Goal: Information Seeking & Learning: Learn about a topic

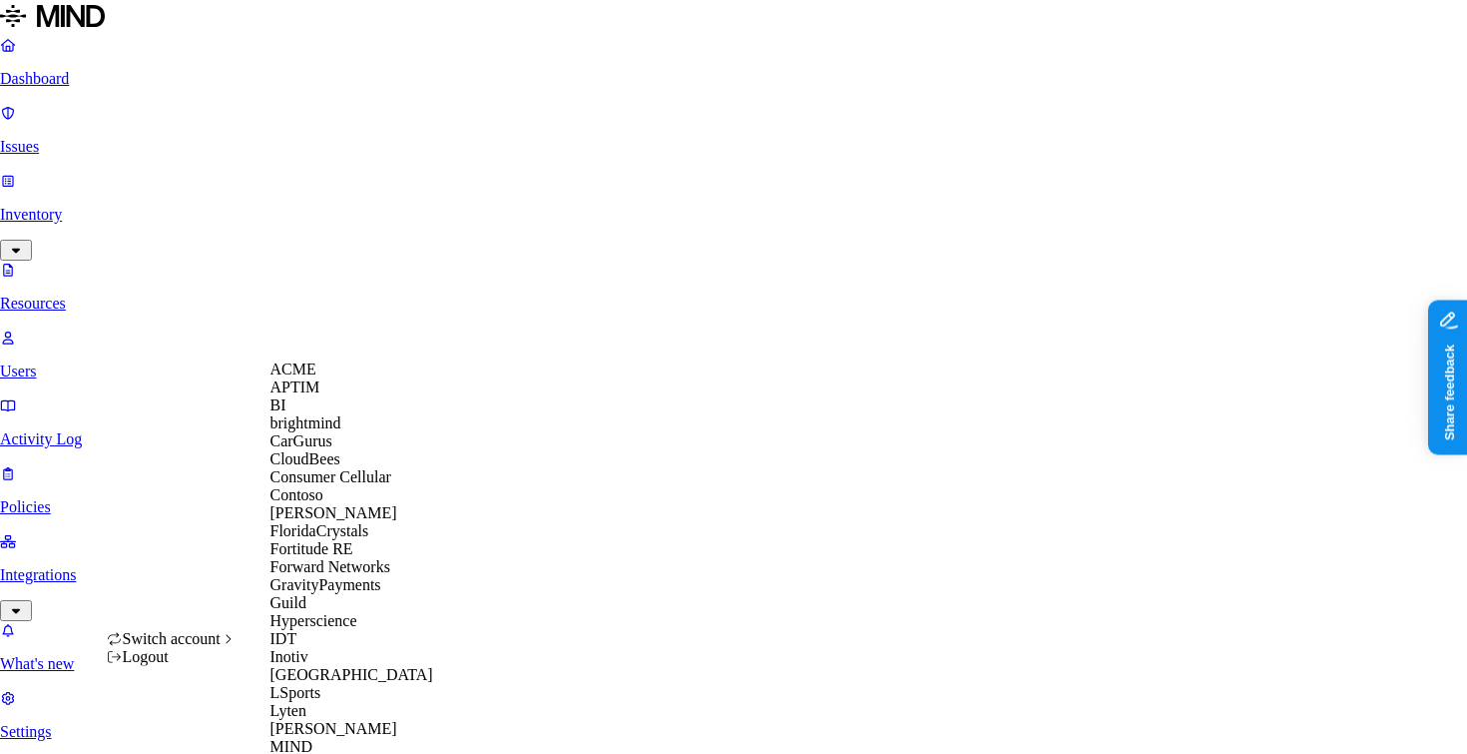
scroll to position [803, 0]
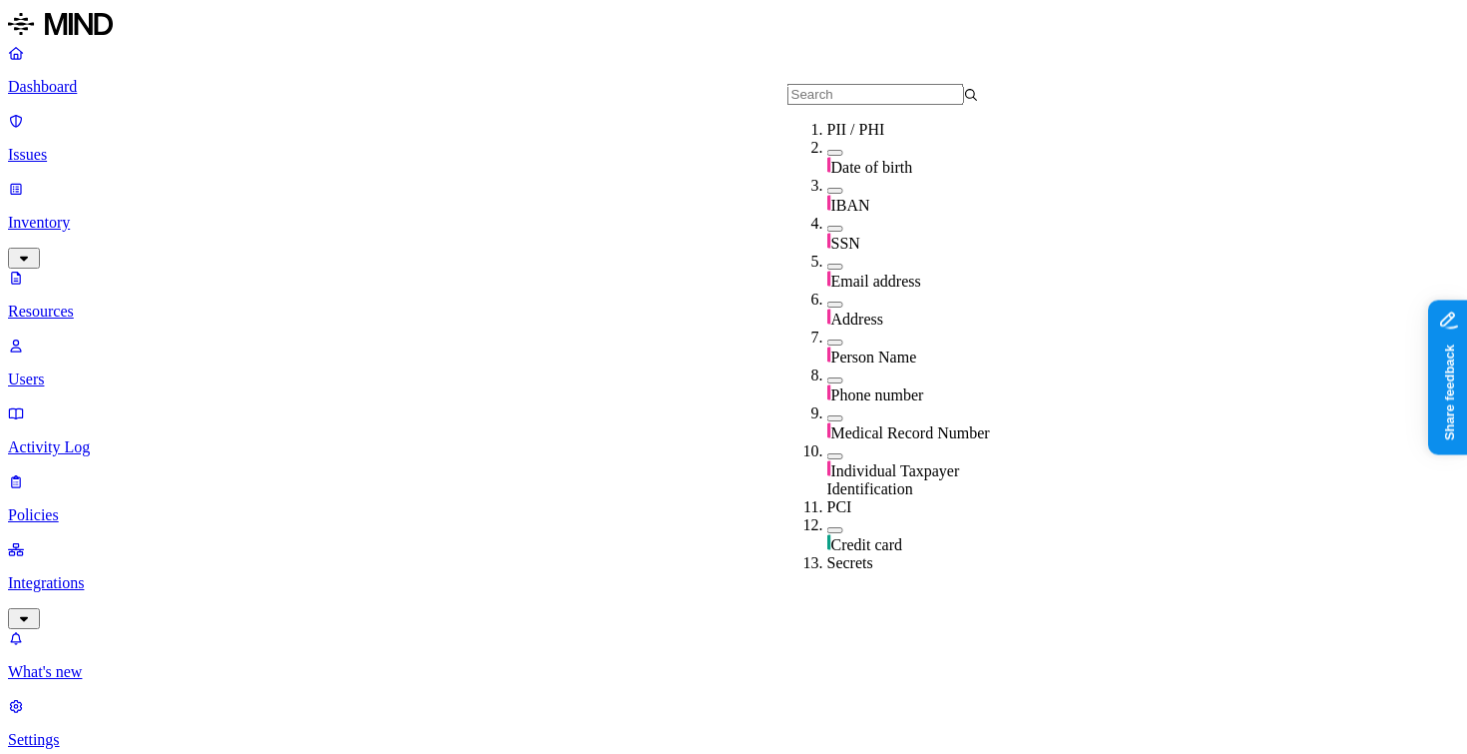
scroll to position [585, 0]
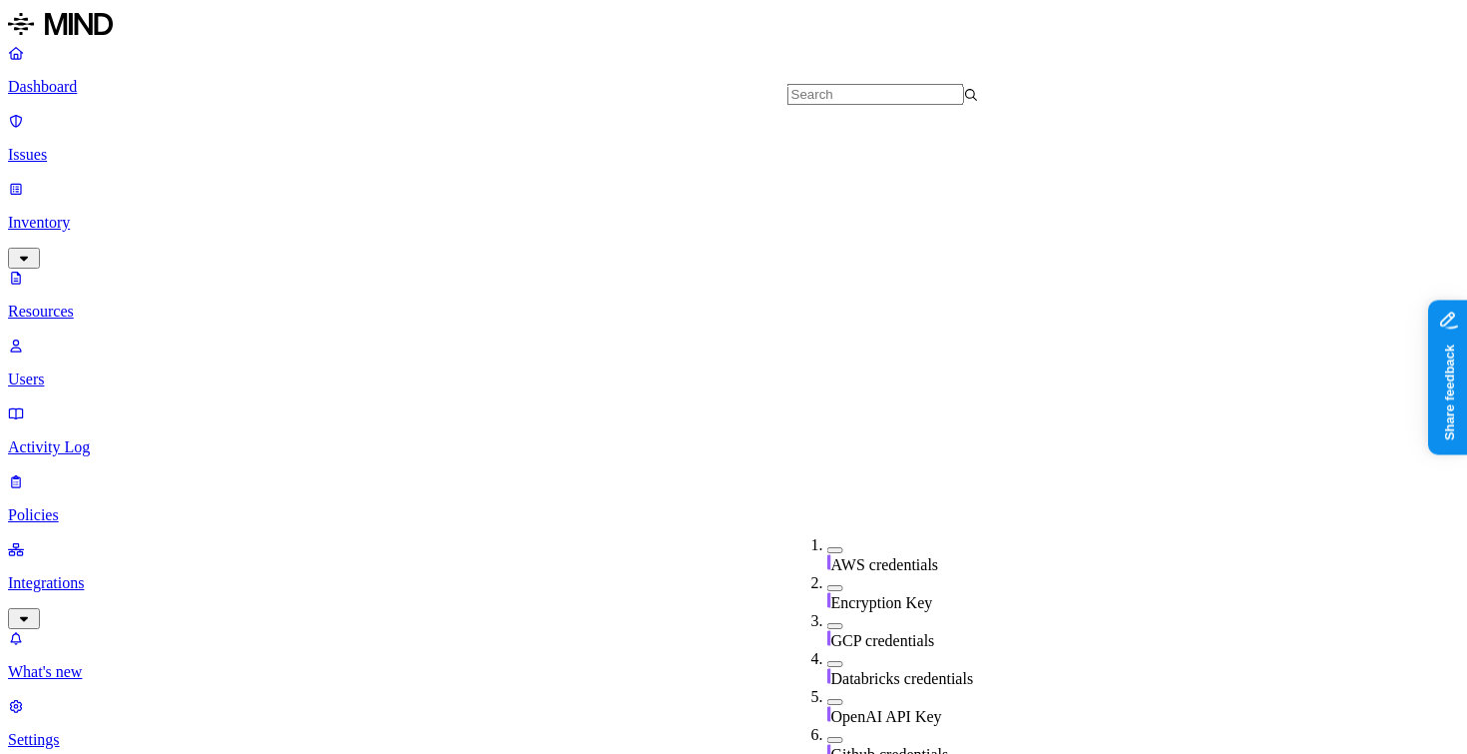
click at [164, 439] on nav "Dashboard Issues Inventory Resources Users Activity Log Policies Integrations W…" at bounding box center [733, 396] width 1451 height 705
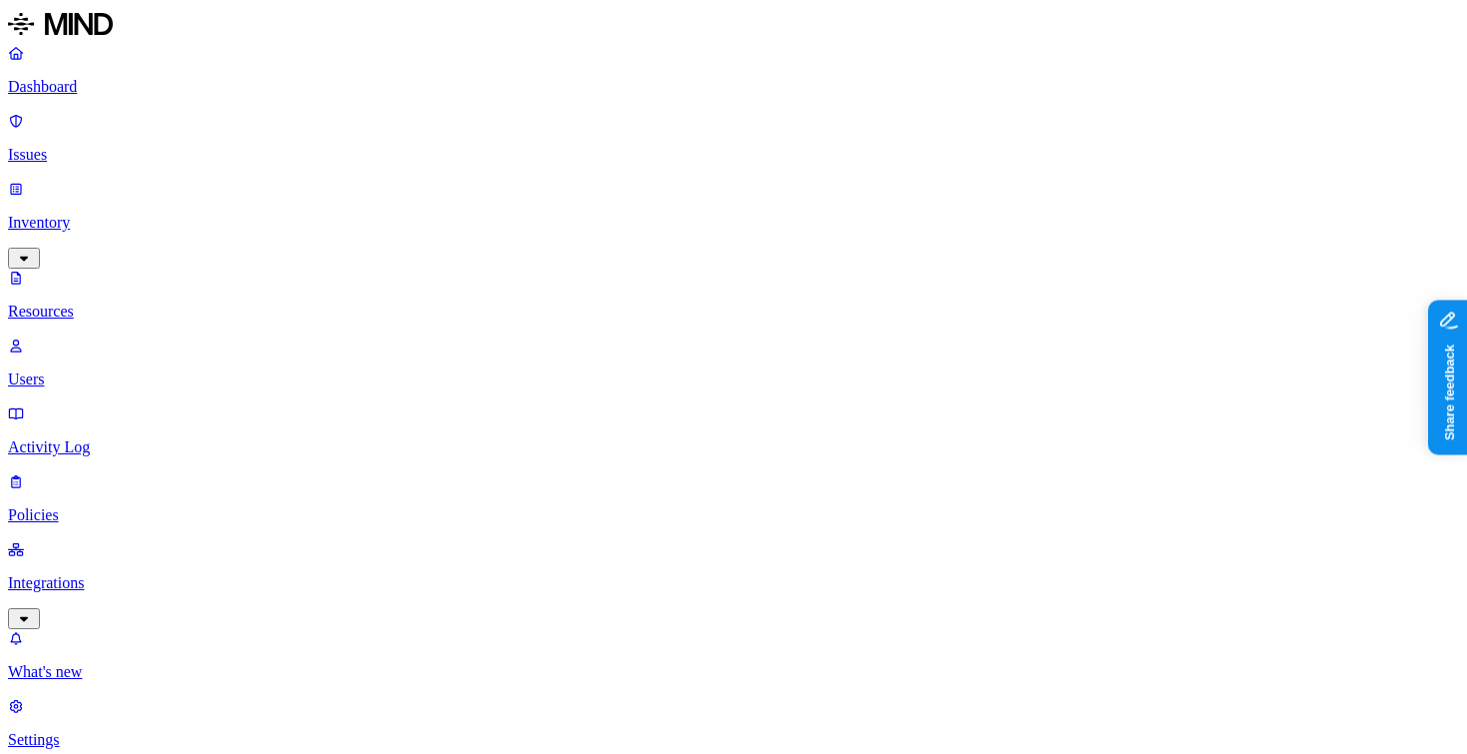
scroll to position [639, 0]
click at [96, 574] on p "Integrations" at bounding box center [733, 583] width 1451 height 18
click at [109, 561] on link "Endpoints" at bounding box center [733, 587] width 1451 height 52
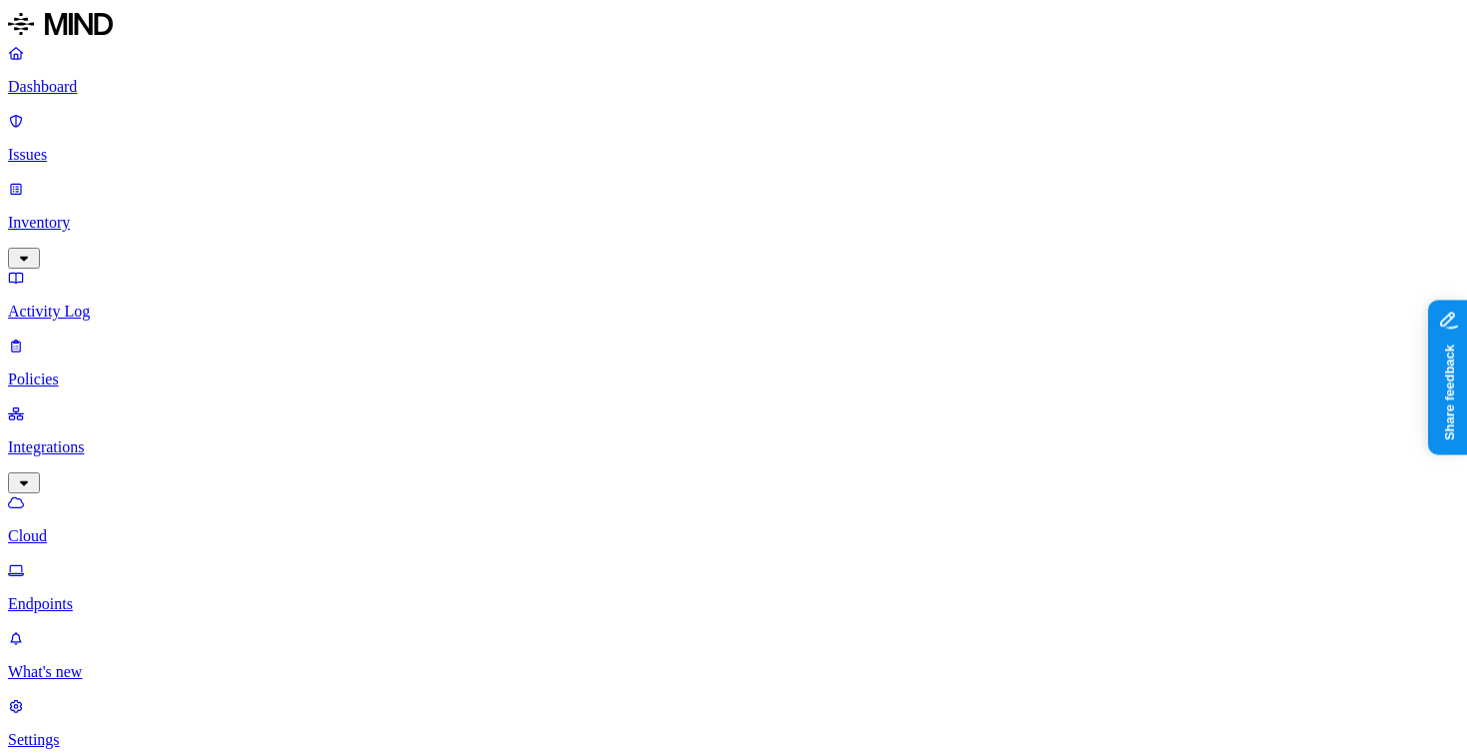
click at [102, 336] on link "Policies" at bounding box center [733, 362] width 1451 height 52
